Goal: Task Accomplishment & Management: Use online tool/utility

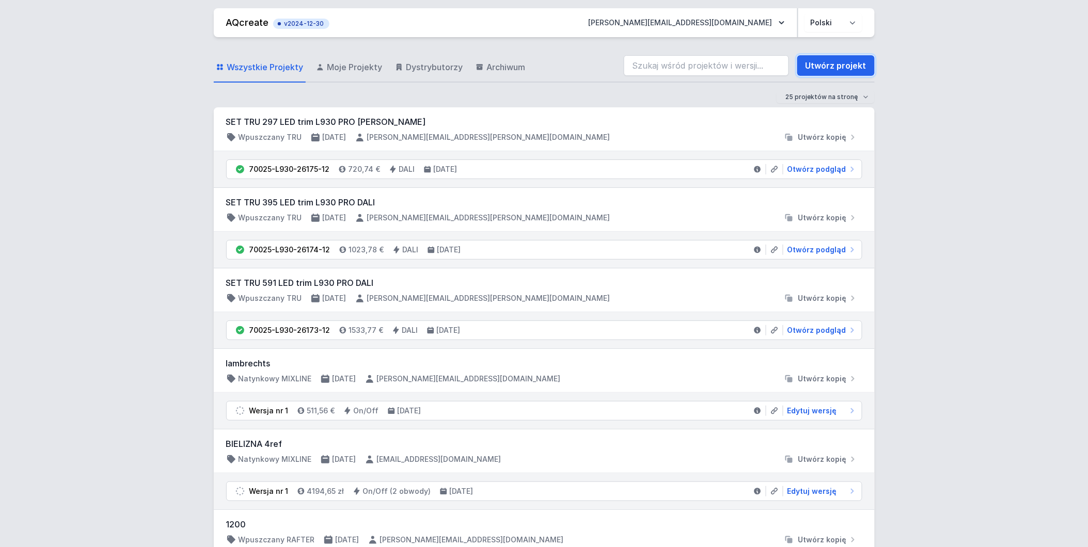
drag, startPoint x: 859, startPoint y: 63, endPoint x: 435, endPoint y: 39, distance: 425.0
click at [859, 63] on link "Utwórz projekt" at bounding box center [835, 65] width 77 height 21
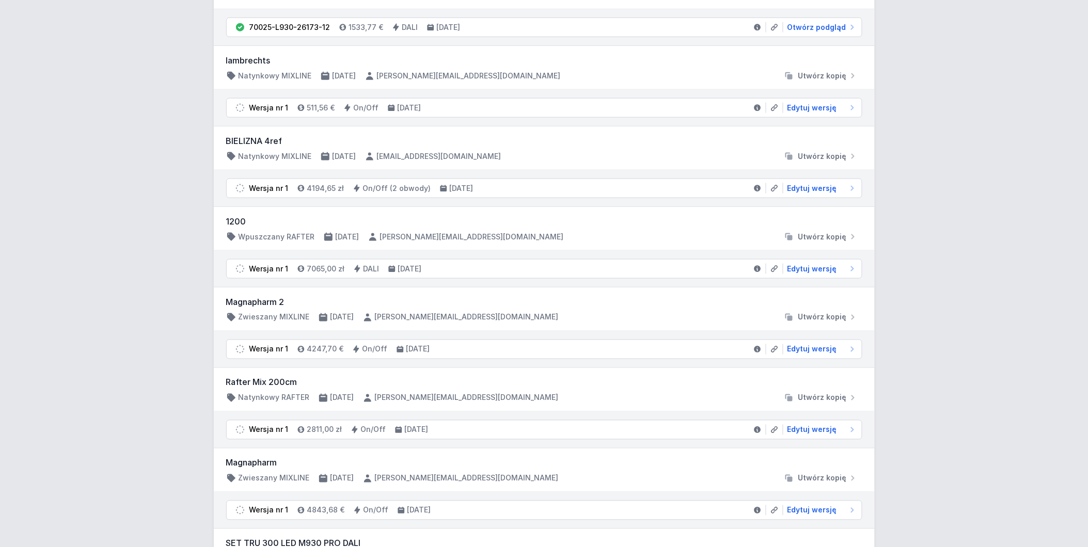
scroll to position [401, 0]
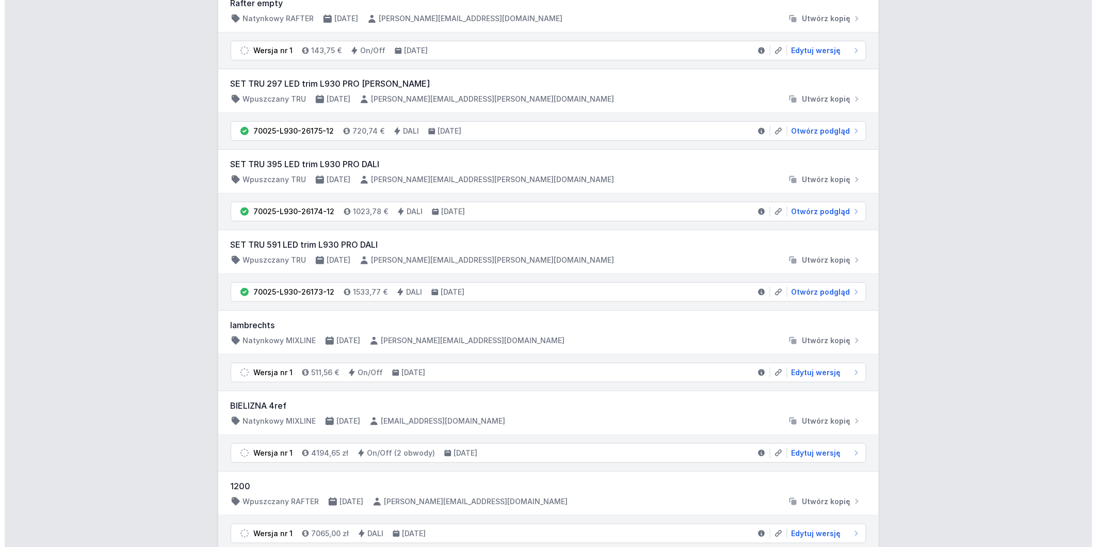
scroll to position [0, 0]
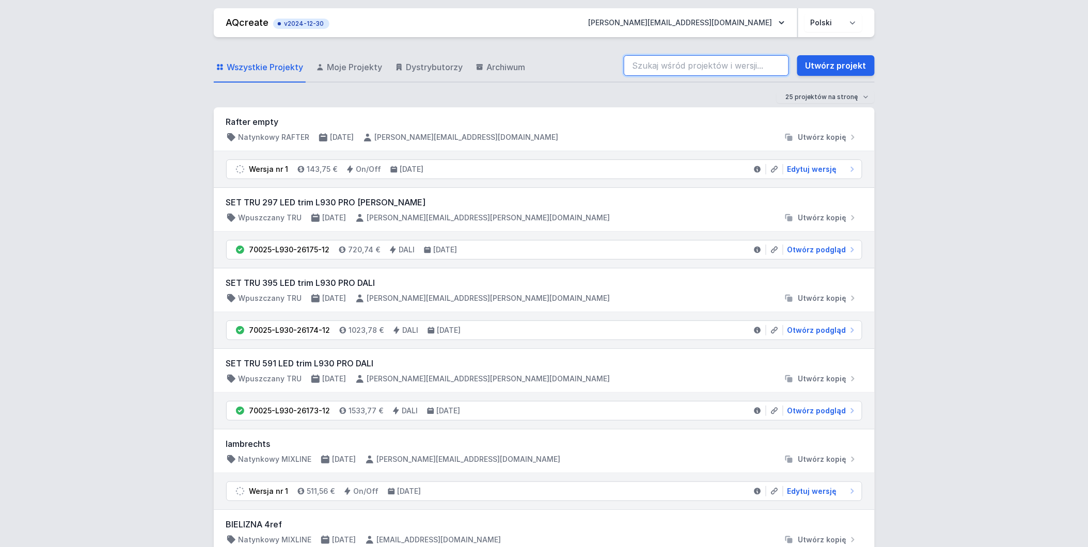
click at [682, 62] on input "search" at bounding box center [706, 65] width 165 height 21
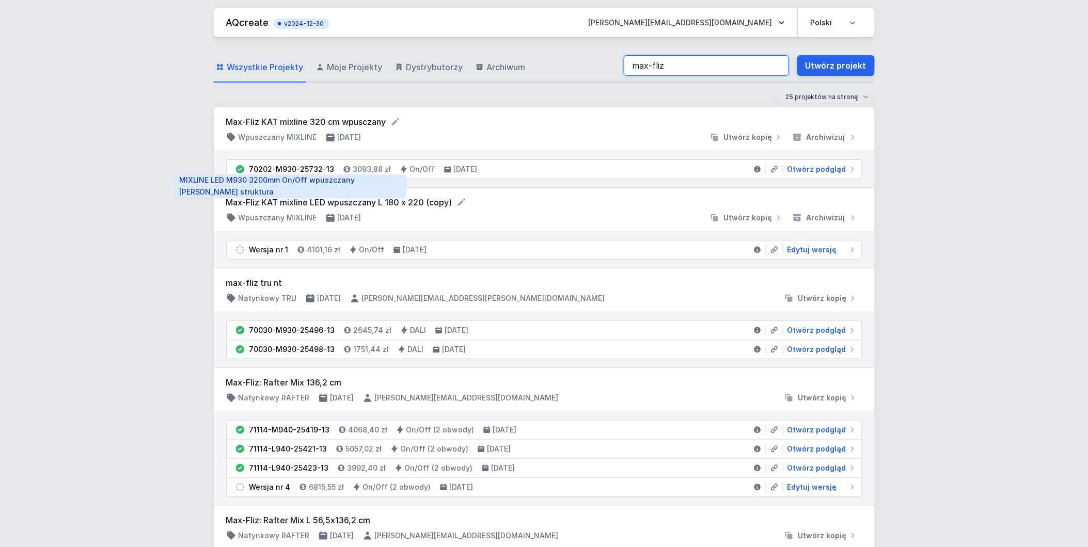
type input "max-fliz"
drag, startPoint x: 249, startPoint y: 168, endPoint x: 329, endPoint y: 170, distance: 80.6
click at [329, 170] on div "70202-M930-25732-13" at bounding box center [291, 169] width 85 height 10
copy div "70202-M930-25732-13"
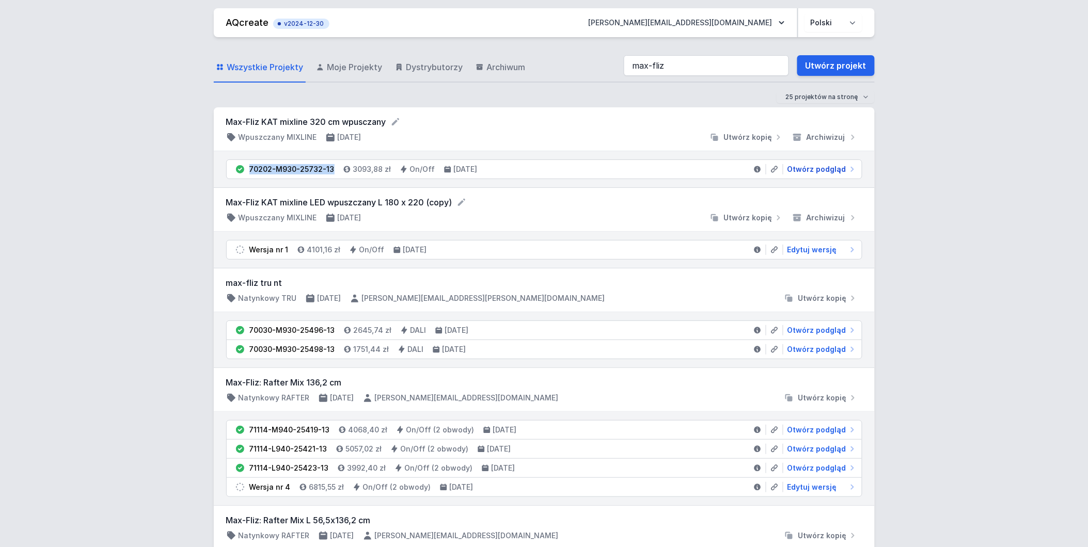
click at [813, 166] on span "Otwórz podgląd" at bounding box center [816, 169] width 59 height 10
select select "3000"
